Goal: Information Seeking & Learning: Understand process/instructions

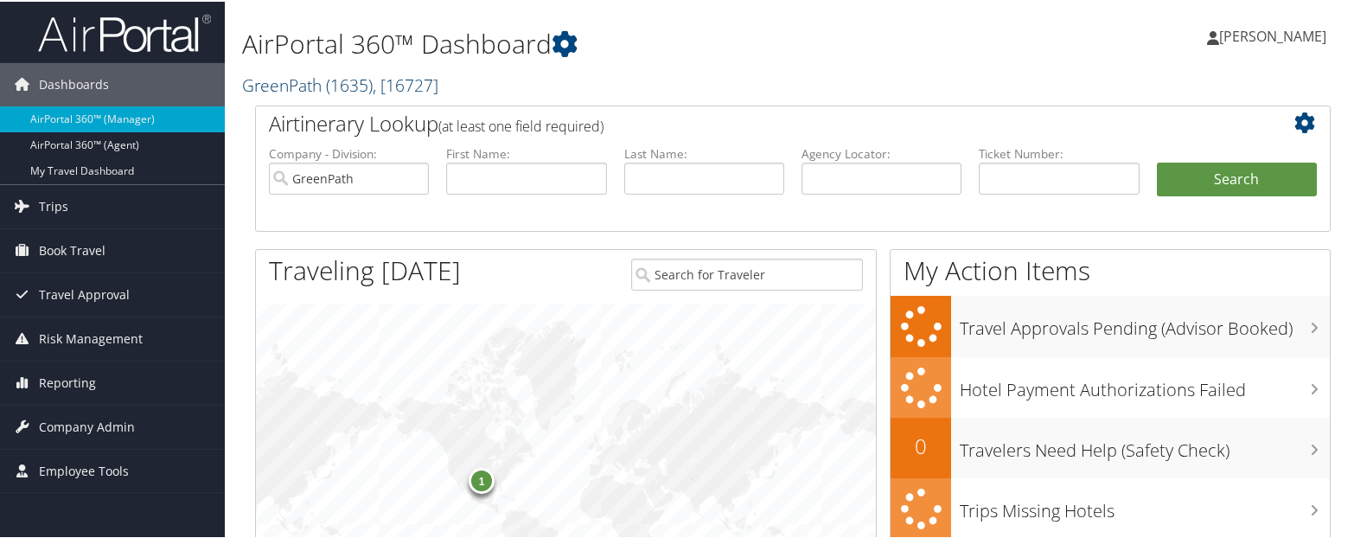
click at [279, 94] on link "GreenPath ( 1635 ) , [ 16727 ]" at bounding box center [340, 83] width 196 height 23
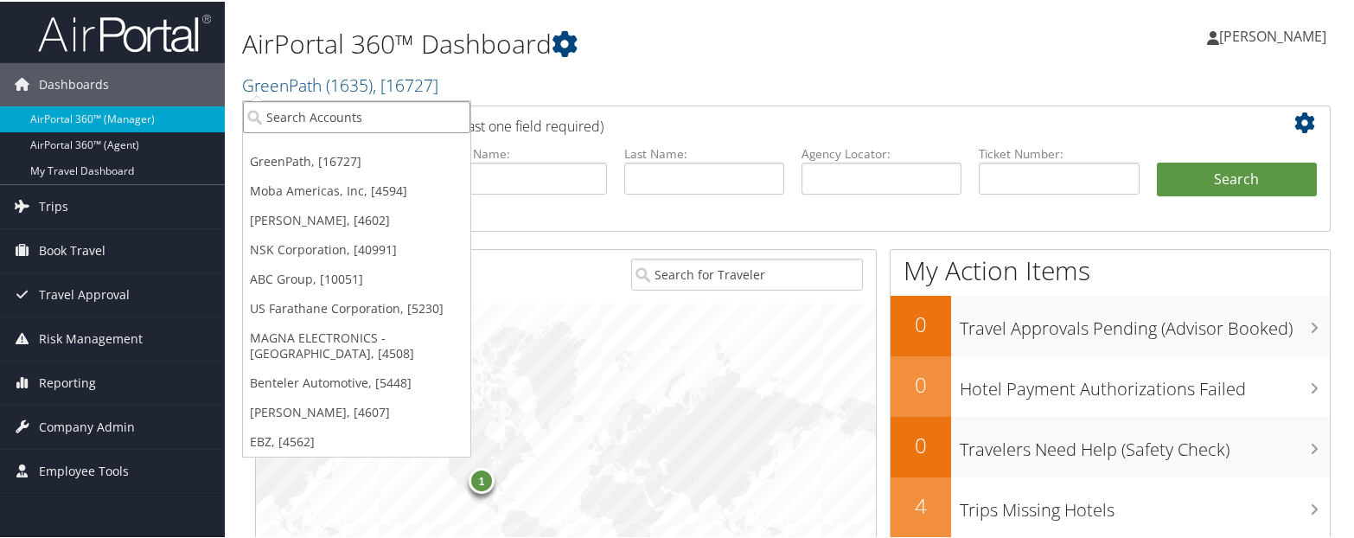
click at [313, 112] on input "search" at bounding box center [356, 115] width 227 height 32
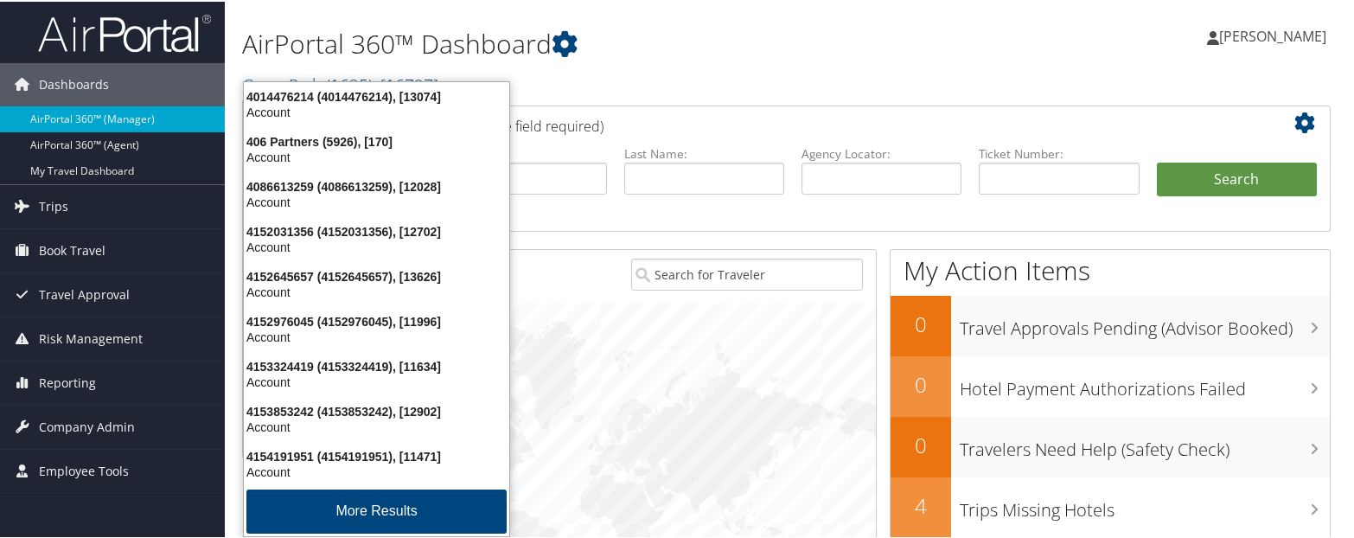
type input "4954"
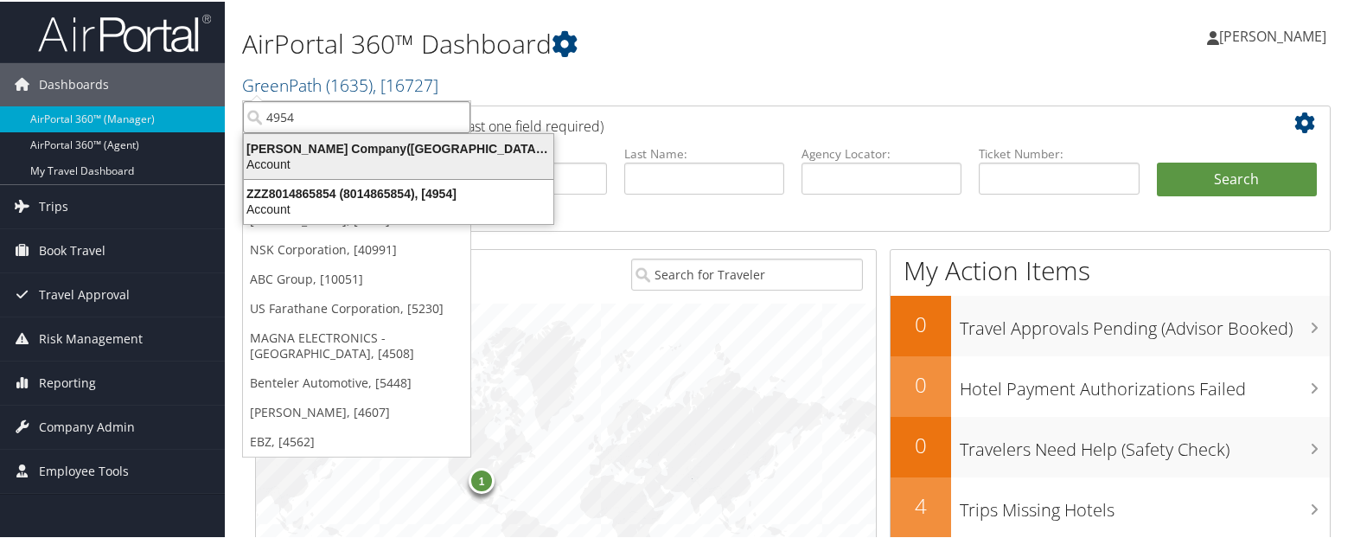
click at [298, 158] on div "Account" at bounding box center [398, 163] width 330 height 16
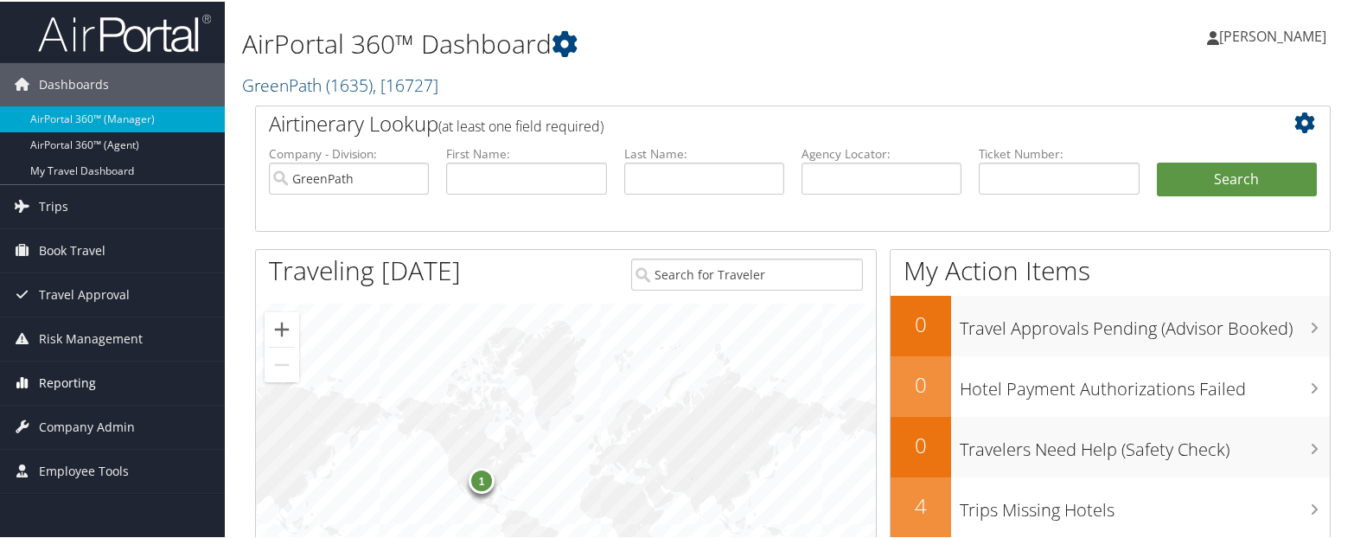
scroll to position [56, 0]
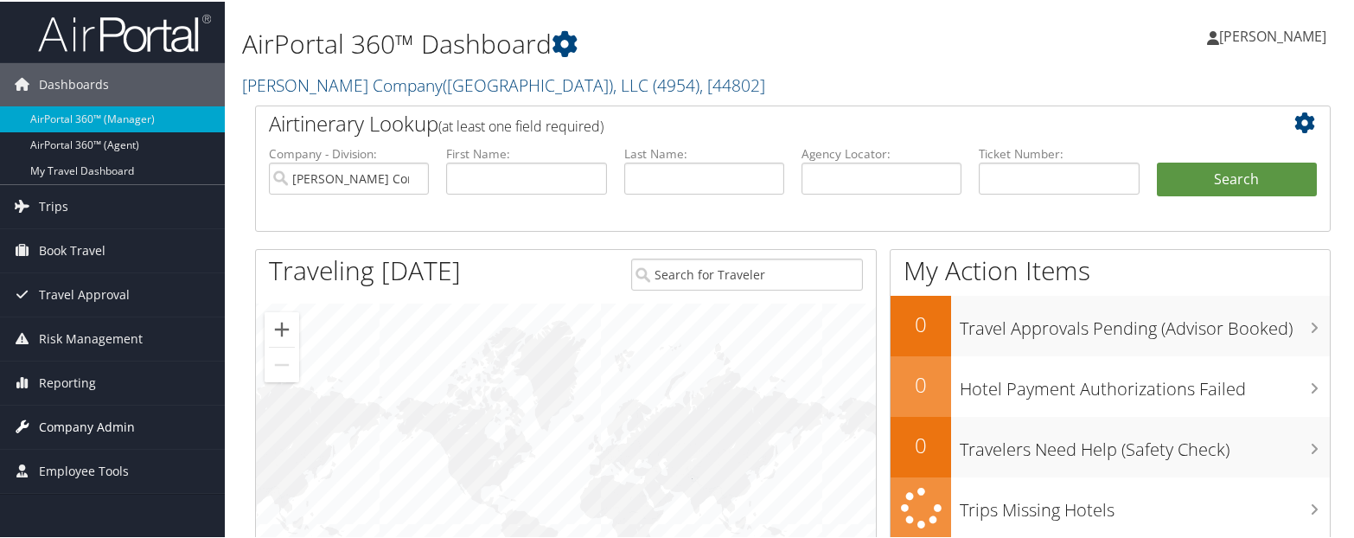
click at [94, 418] on span "Company Admin" at bounding box center [87, 425] width 96 height 43
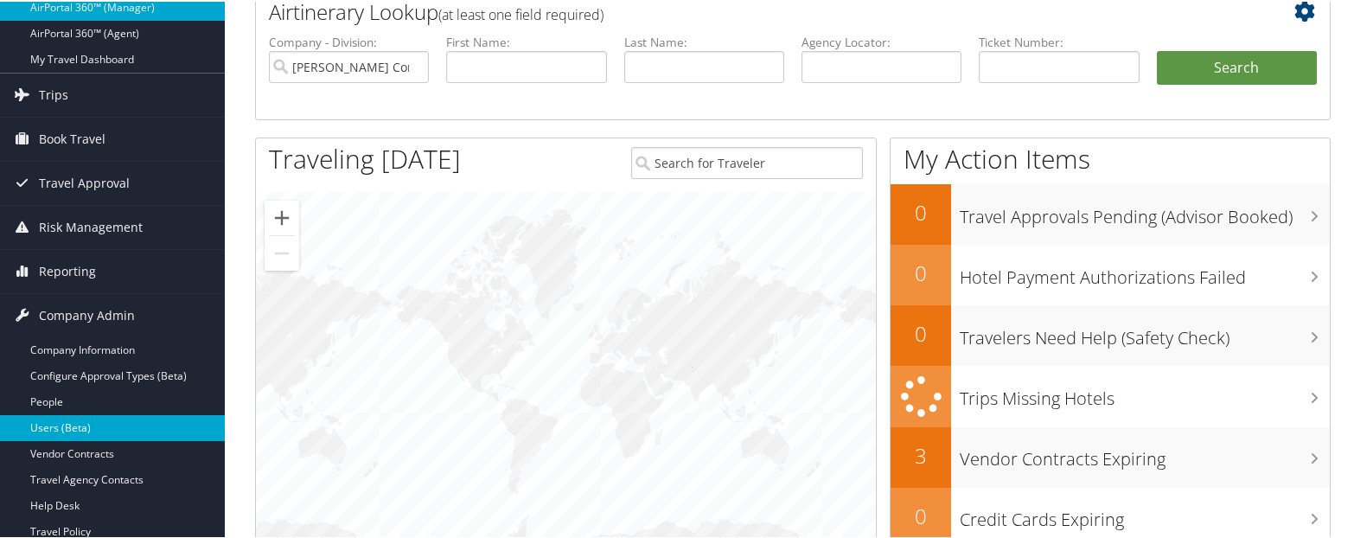
scroll to position [259, 0]
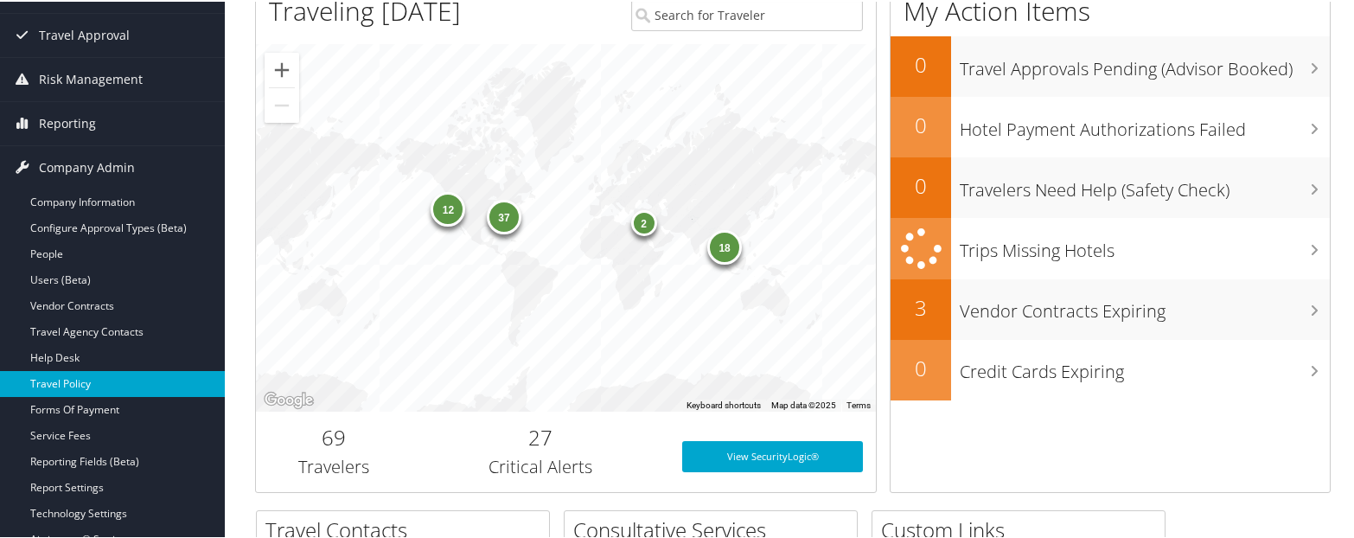
click at [86, 384] on link "Travel Policy" at bounding box center [112, 382] width 225 height 26
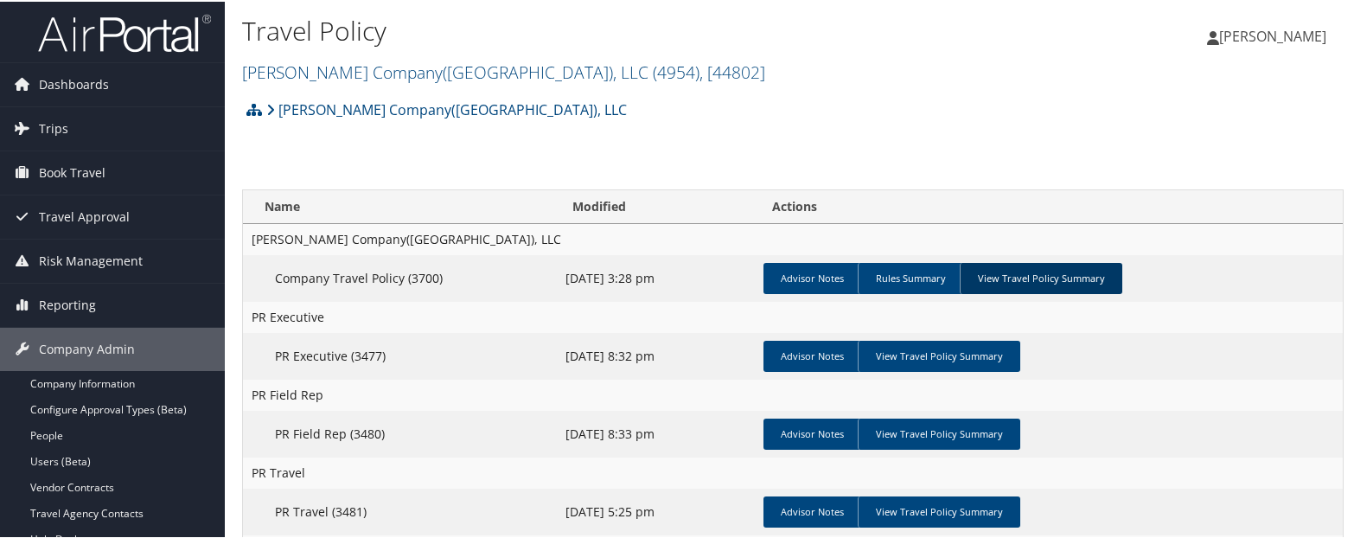
click at [1027, 272] on link "View Travel Policy Summary" at bounding box center [1040, 276] width 162 height 31
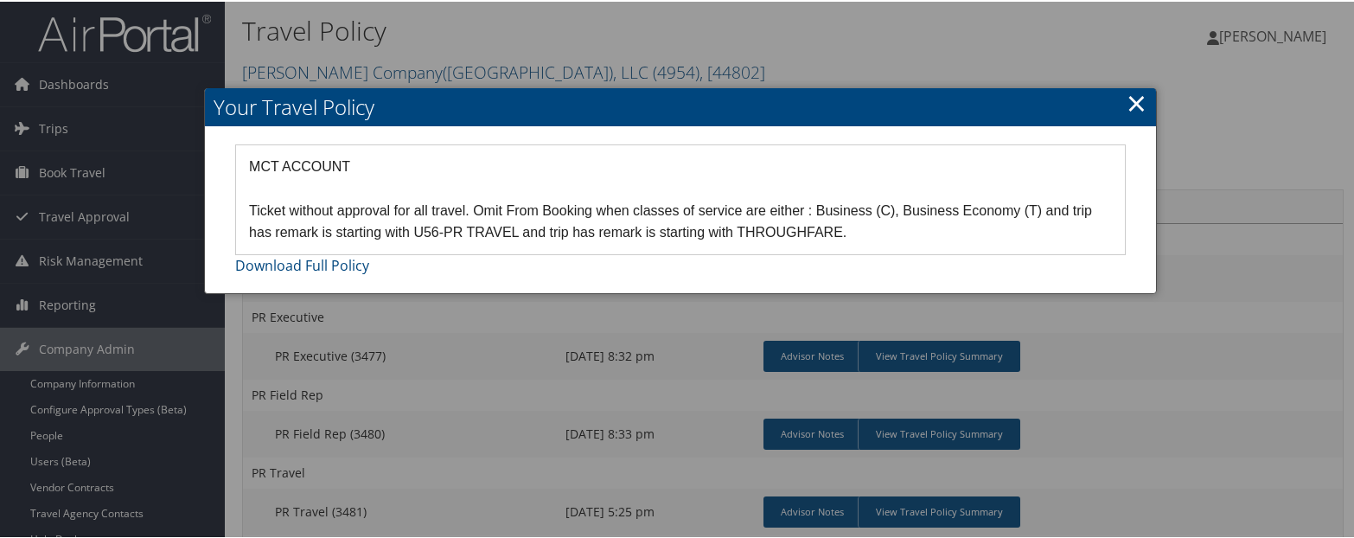
click at [1132, 99] on link "×" at bounding box center [1136, 101] width 20 height 35
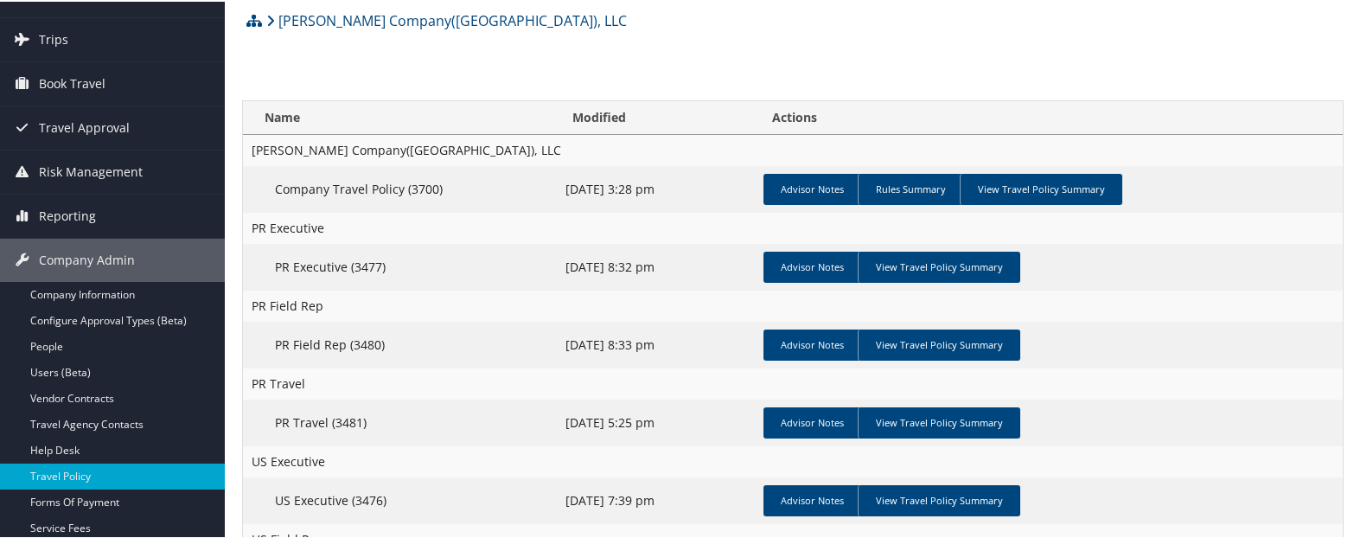
scroll to position [173, 0]
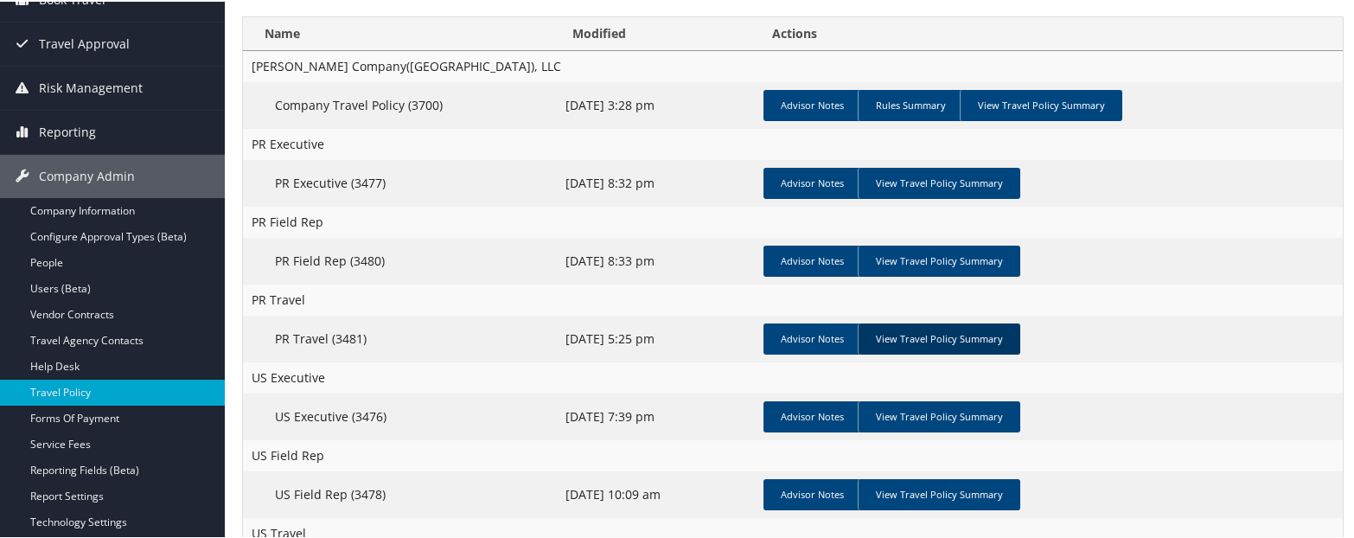
click at [929, 335] on link "View Travel Policy Summary" at bounding box center [938, 337] width 162 height 31
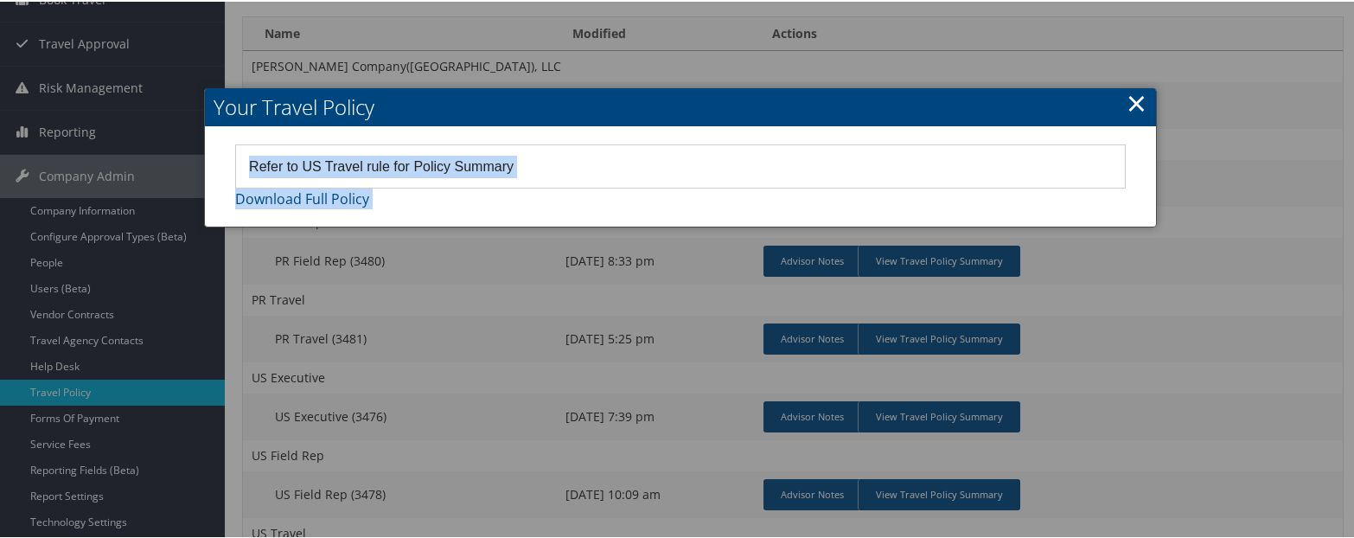
click at [1119, 95] on div "Your Travel Policy Refer to US Travel rule for Policy Summary Download Full Pol…" at bounding box center [680, 155] width 953 height 139
click at [1129, 95] on link "×" at bounding box center [1136, 101] width 20 height 35
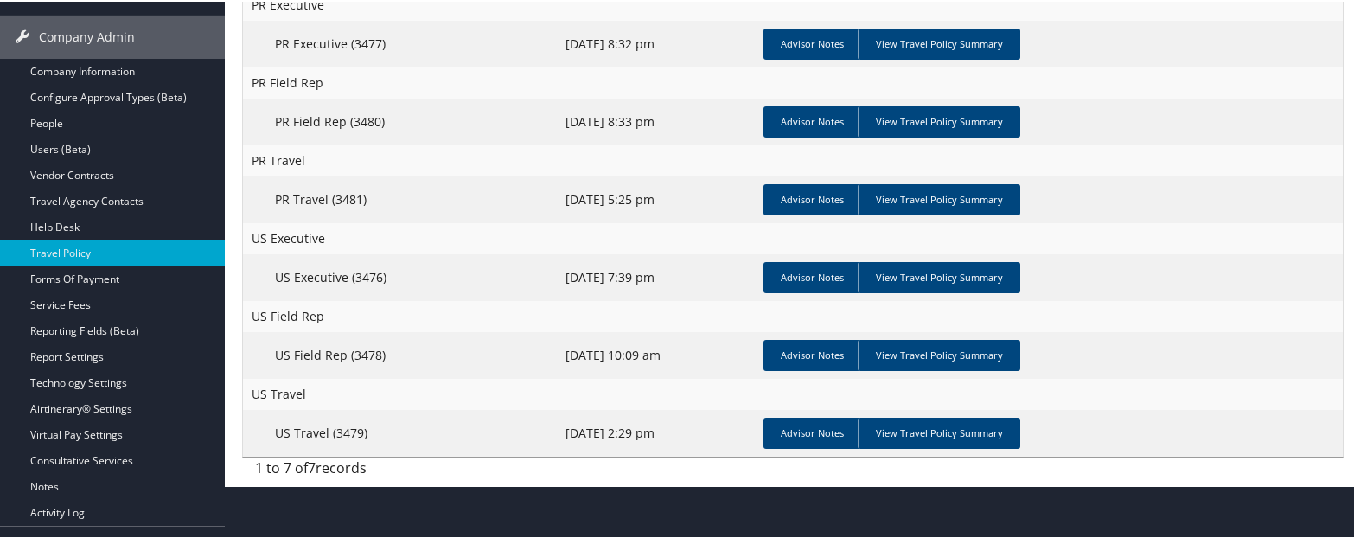
scroll to position [343, 0]
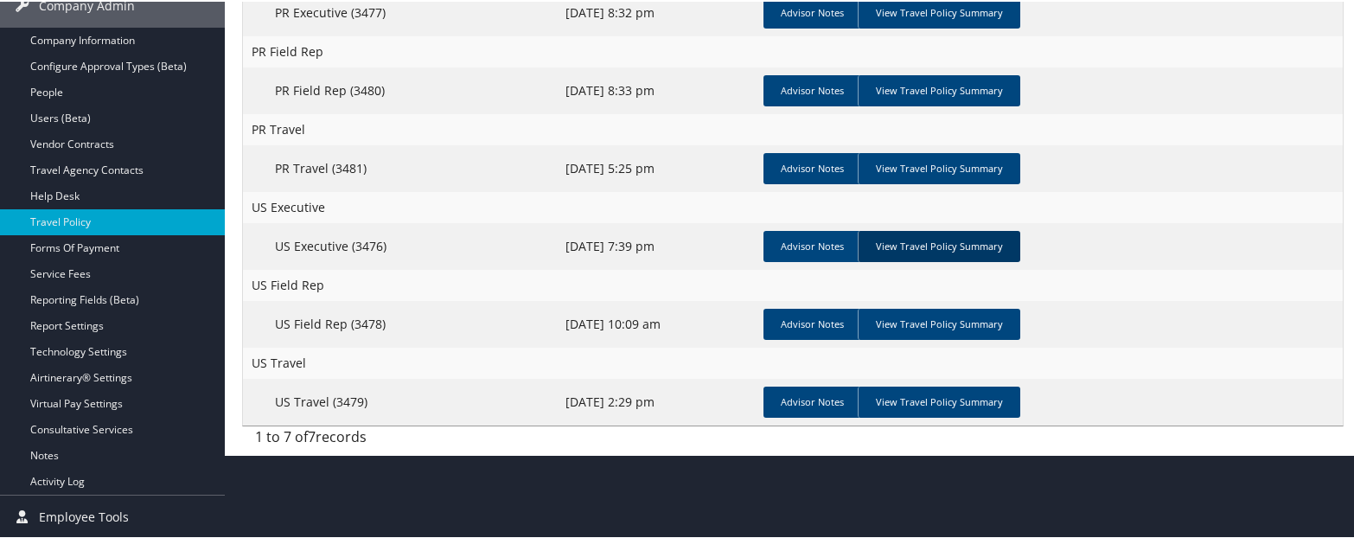
click at [934, 243] on link "View Travel Policy Summary" at bounding box center [938, 244] width 162 height 31
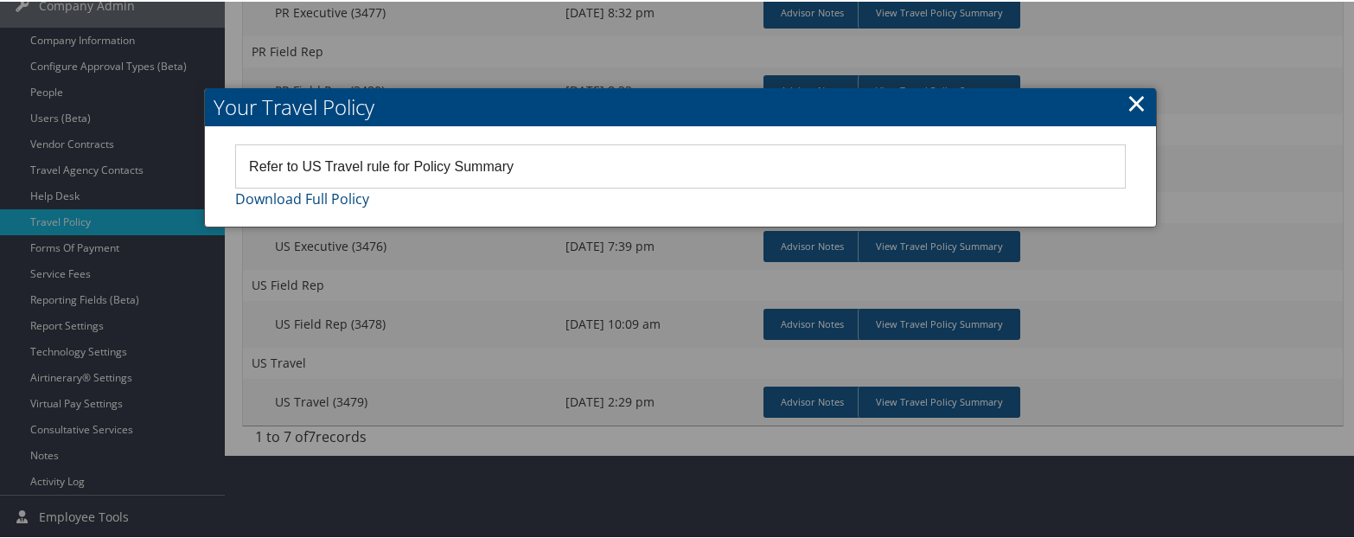
click at [1135, 105] on link "×" at bounding box center [1136, 101] width 20 height 35
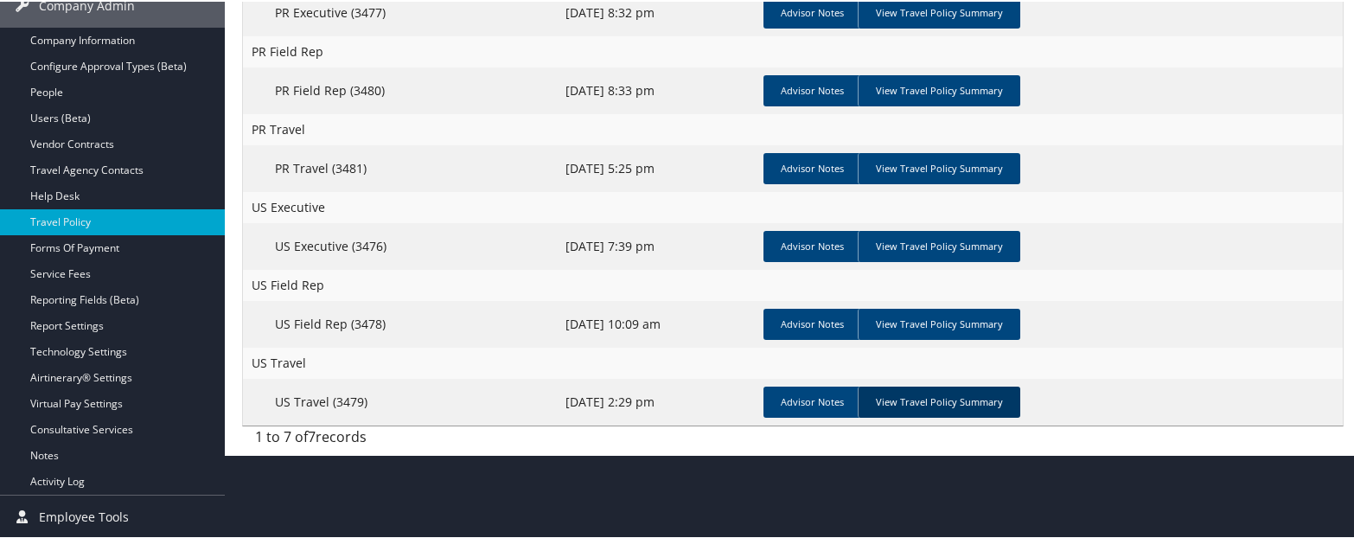
click at [889, 404] on link "View Travel Policy Summary" at bounding box center [938, 400] width 162 height 31
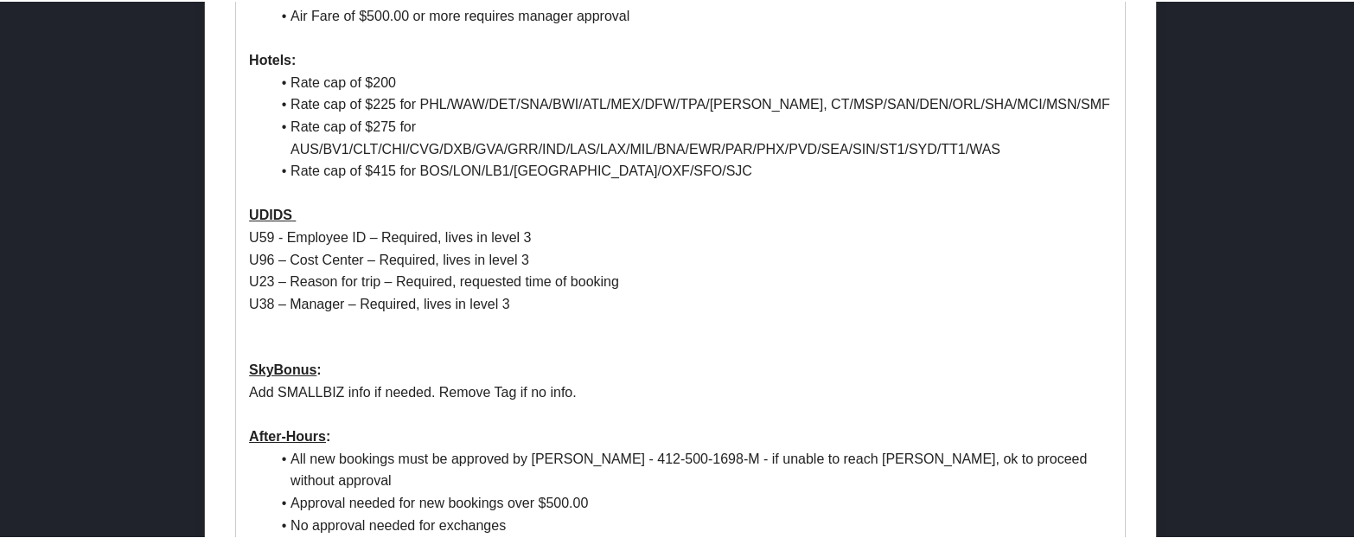
scroll to position [1294, 0]
